Goal: Navigation & Orientation: Find specific page/section

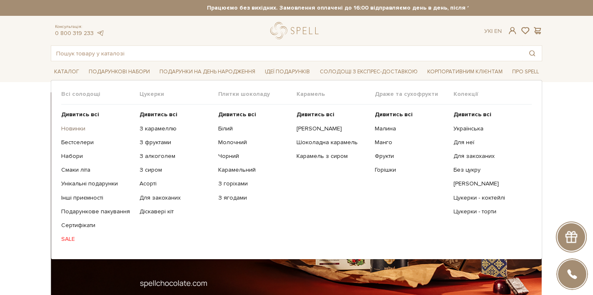
click at [77, 125] on link "Новинки" at bounding box center [97, 128] width 72 height 7
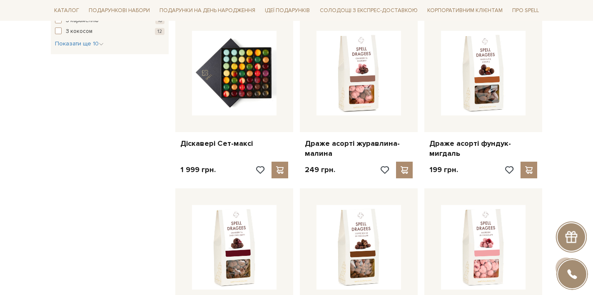
scroll to position [85, 0]
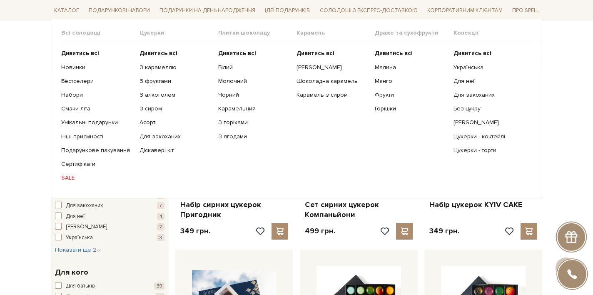
click at [238, 34] on span "Плитки шоколаду" at bounding box center [257, 32] width 78 height 7
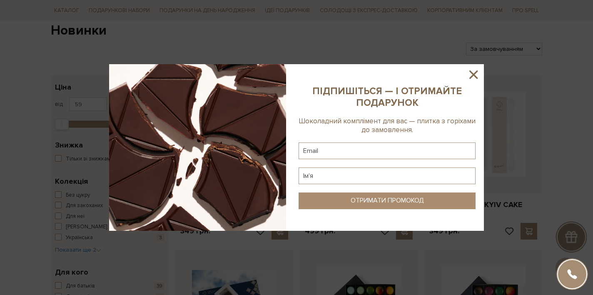
click at [237, 51] on div at bounding box center [296, 147] width 593 height 295
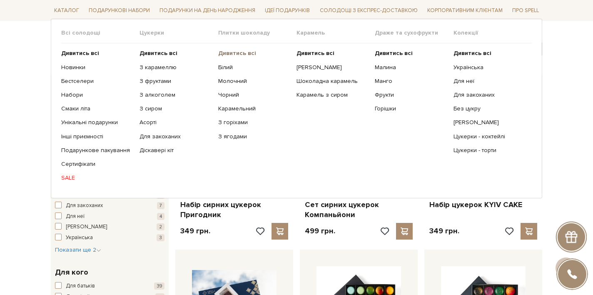
click at [247, 51] on b "Дивитись всі" at bounding box center [237, 53] width 38 height 7
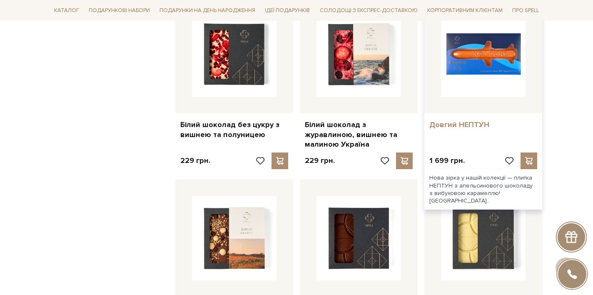
scroll to position [743, 0]
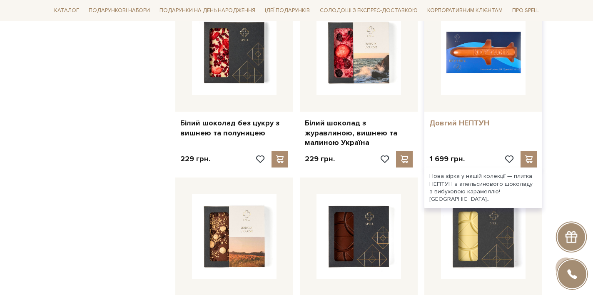
click at [459, 118] on link "Довгий НЕПТУН" at bounding box center [483, 123] width 108 height 10
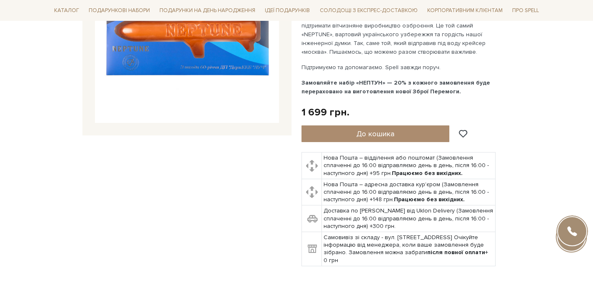
scroll to position [74, 0]
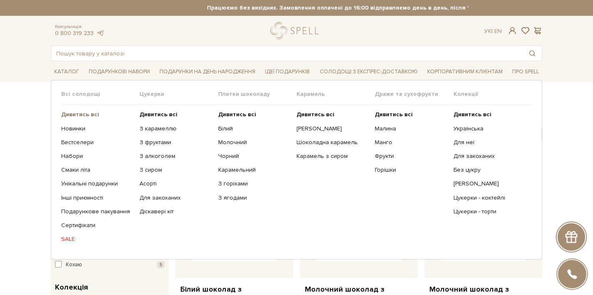
click at [68, 115] on b "Дивитись всі" at bounding box center [80, 114] width 38 height 7
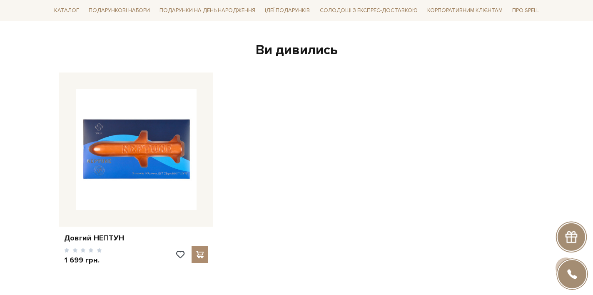
scroll to position [1088, 0]
